Goal: Register for event/course

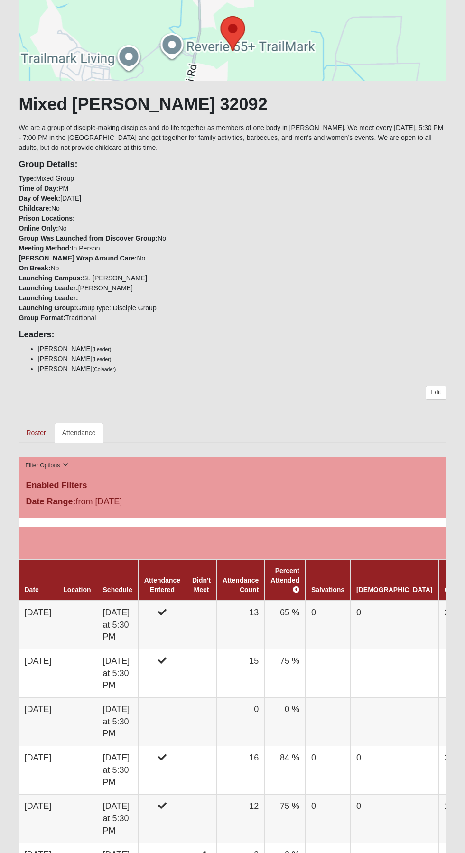
scroll to position [88, 0]
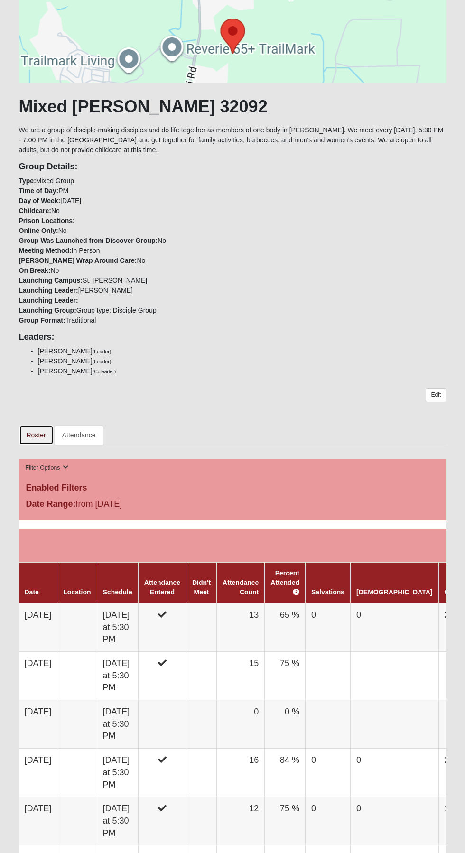
click at [36, 434] on link "Roster" at bounding box center [36, 435] width 35 height 20
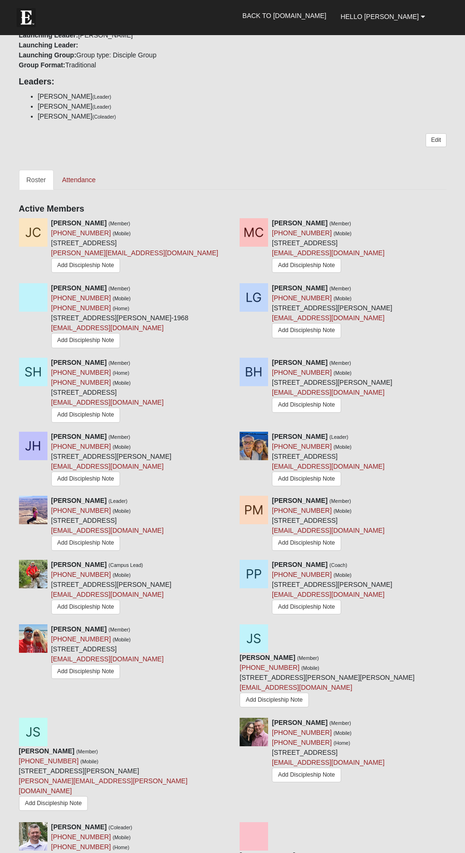
scroll to position [517, 0]
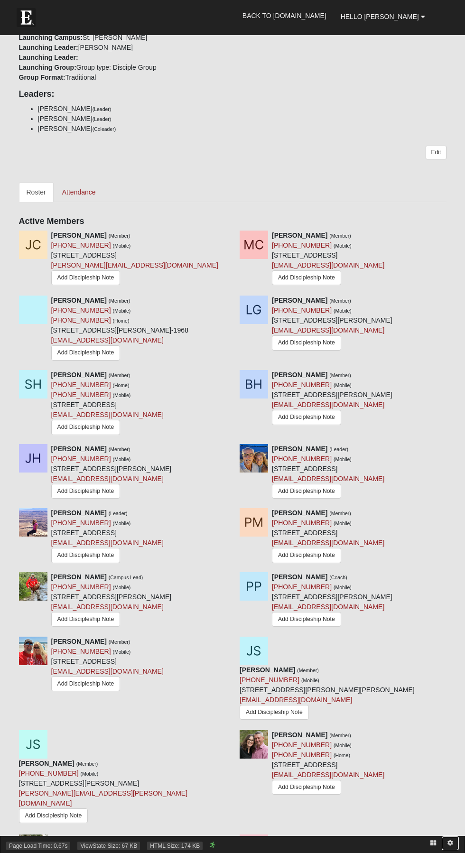
click at [450, 844] on icon at bounding box center [450, 843] width 6 height 6
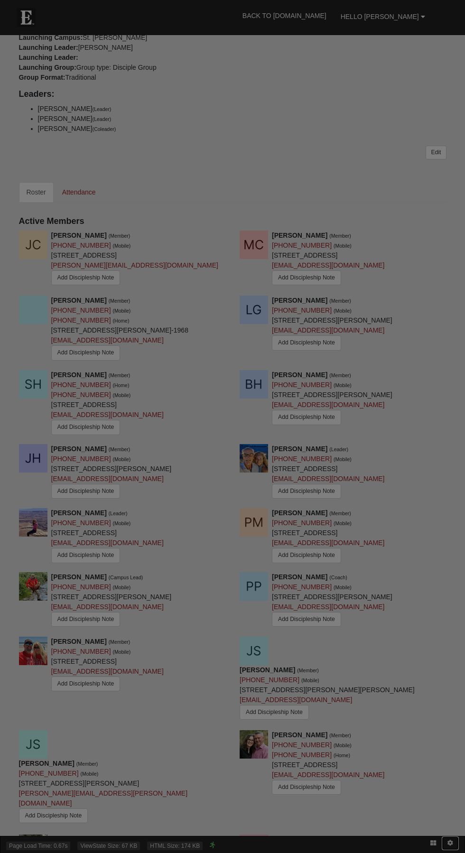
scroll to position [0, 0]
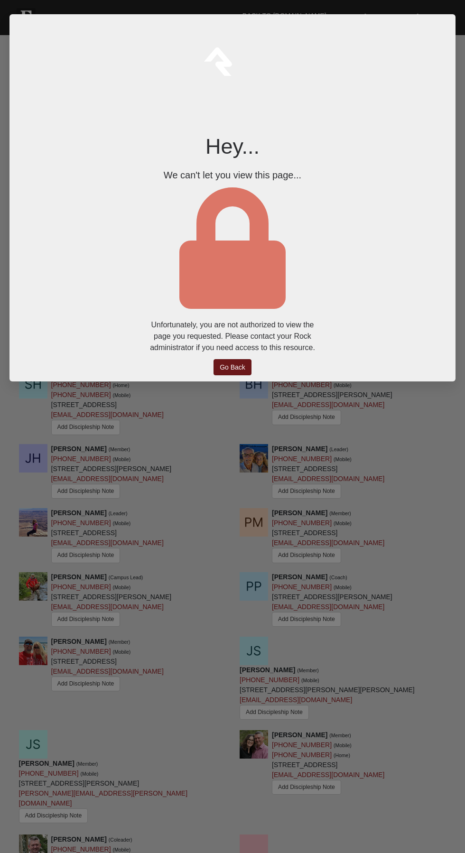
click at [236, 373] on link "Go Back" at bounding box center [233, 367] width 38 height 16
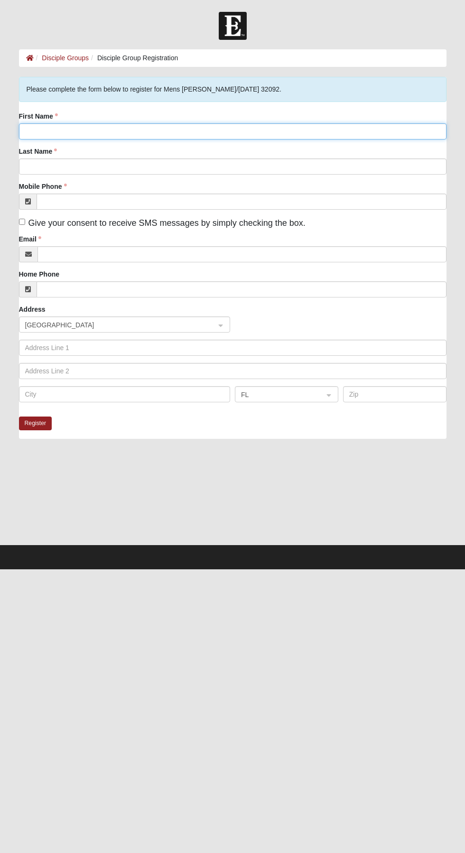
click at [129, 131] on input "First Name" at bounding box center [233, 131] width 428 height 16
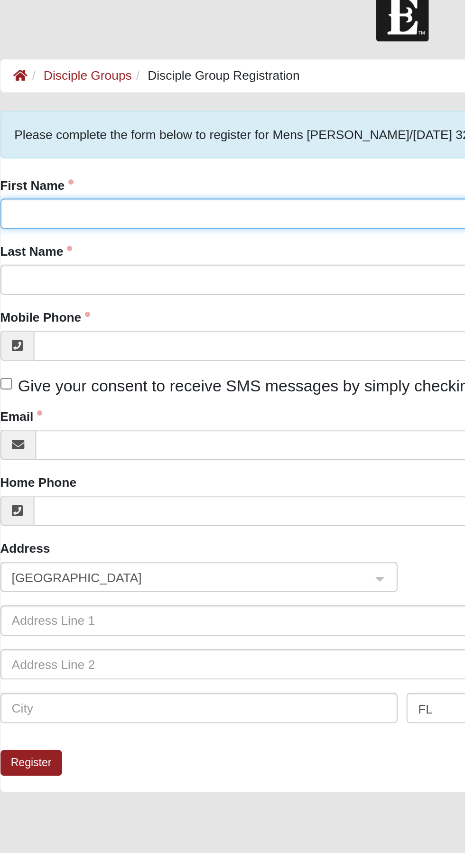
type input "Bruce"
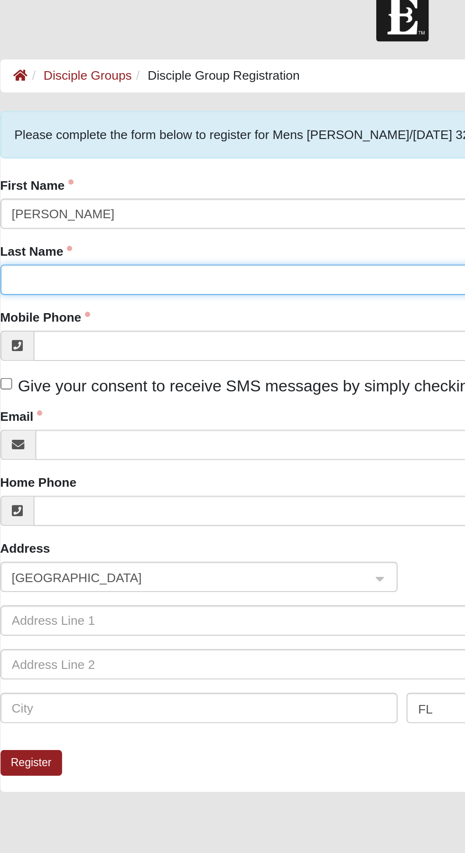
type input "Longacre"
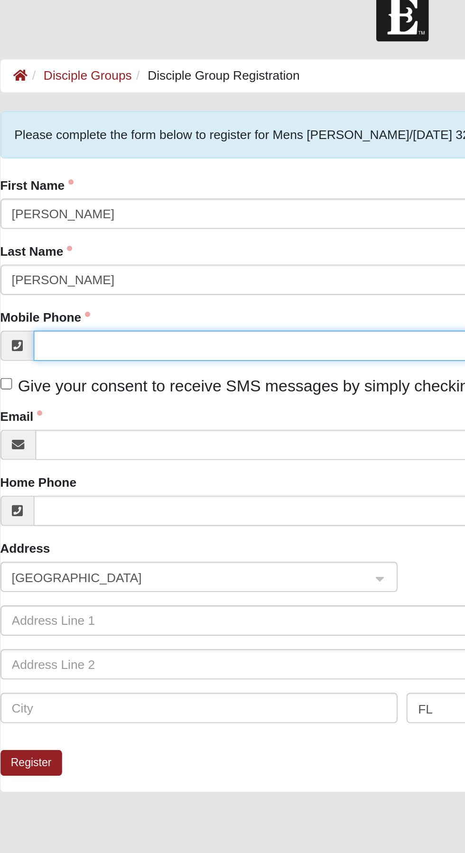
type input "(859) 653-7515"
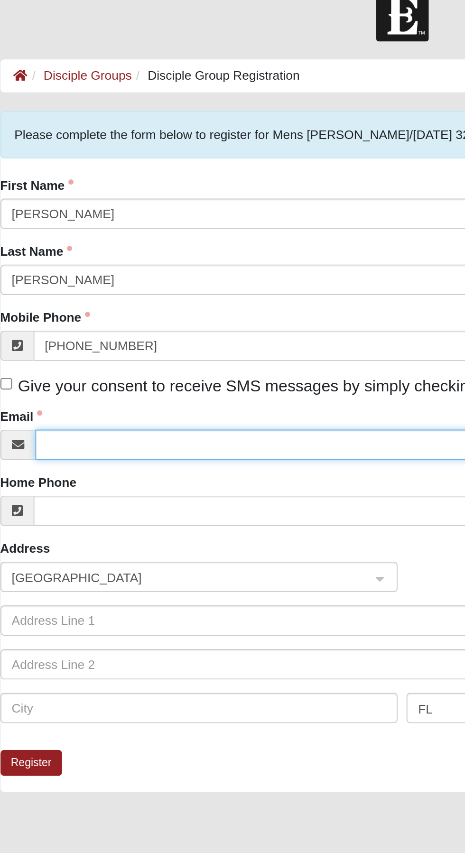
type input "blongacre@yahoo.com"
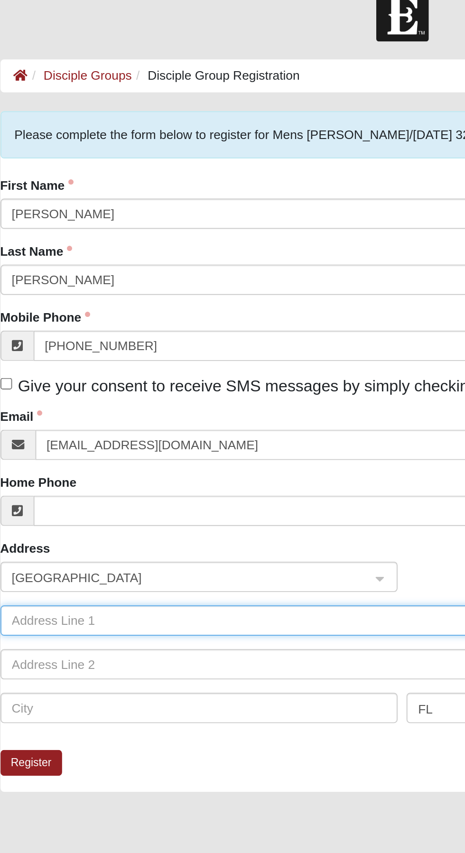
type input "55 Oakhurst Ct"
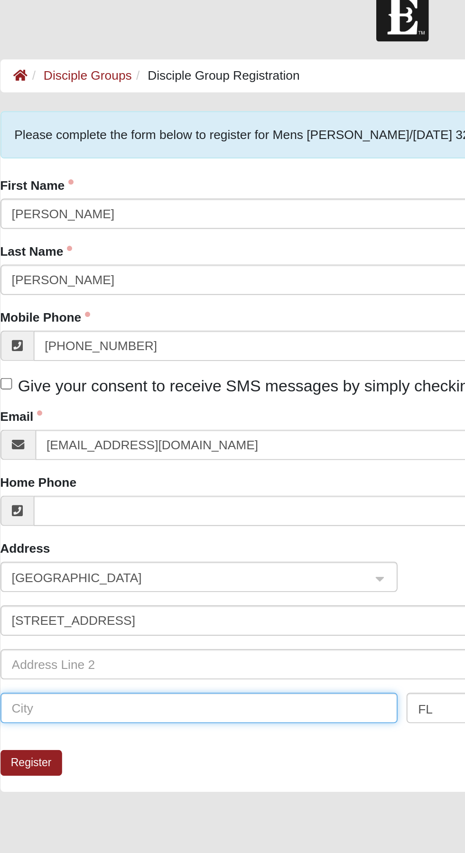
type input "St. Augustine"
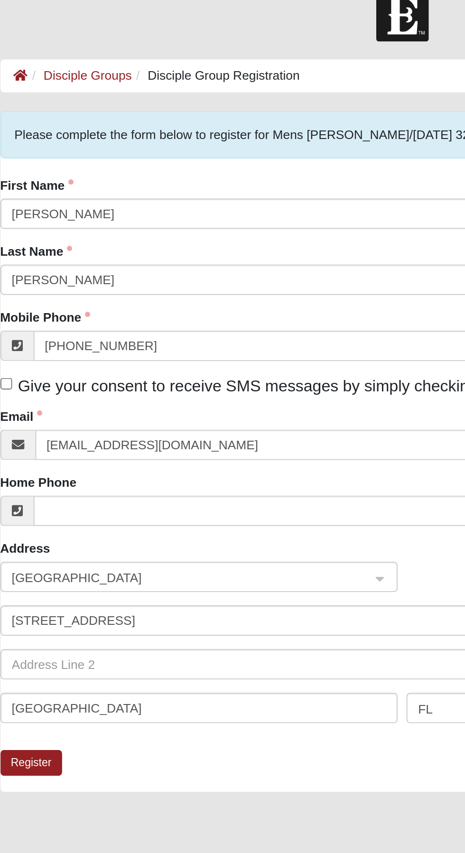
type input "32092"
click at [48, 226] on span "Give your consent to receive SMS messages by simply checking the box." at bounding box center [166, 222] width 277 height 9
click at [25, 225] on input "Give your consent to receive SMS messages by simply checking the box." at bounding box center [22, 222] width 6 height 6
checkbox input "true"
click at [41, 425] on button "Register" at bounding box center [35, 424] width 33 height 14
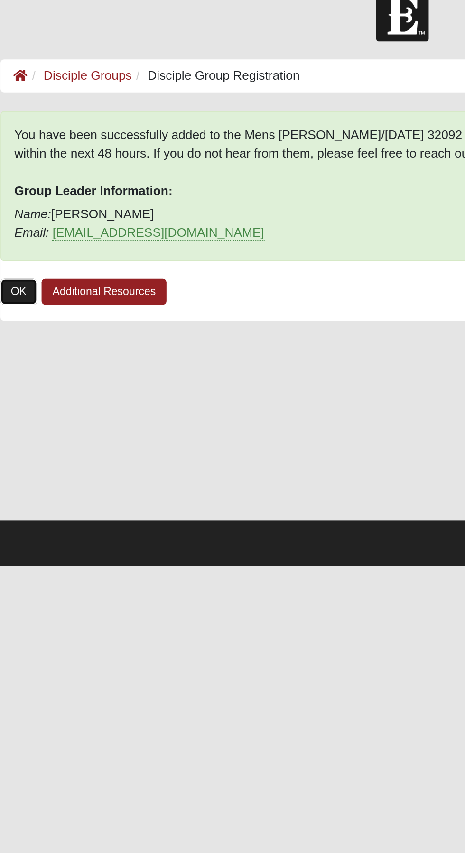
click at [27, 174] on link "OK" at bounding box center [29, 173] width 20 height 14
